Goal: Navigation & Orientation: Find specific page/section

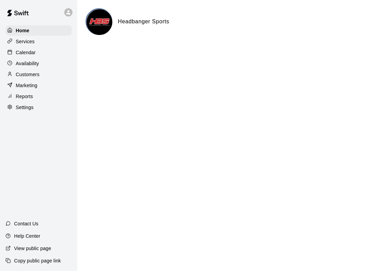
click at [31, 46] on div "Services" at bounding box center [38, 41] width 66 height 10
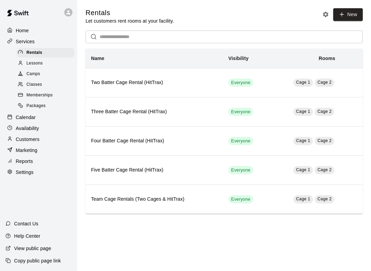
click at [46, 48] on div "Rentals" at bounding box center [45, 53] width 58 height 10
click at [43, 46] on div "Services" at bounding box center [38, 41] width 66 height 10
click at [48, 48] on div "Rentals" at bounding box center [45, 53] width 58 height 10
click at [48, 34] on div "Home" at bounding box center [38, 30] width 66 height 10
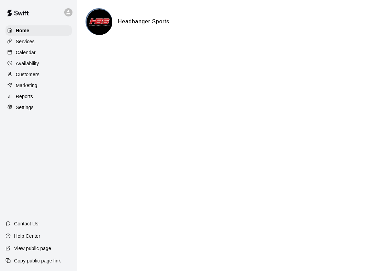
click at [40, 54] on div "Calendar" at bounding box center [38, 52] width 66 height 10
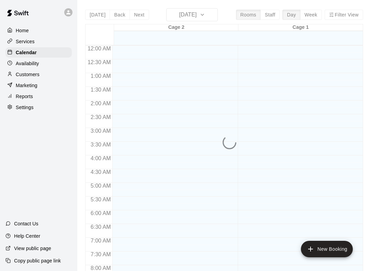
scroll to position [398, 0]
